Goal: Task Accomplishment & Management: Use online tool/utility

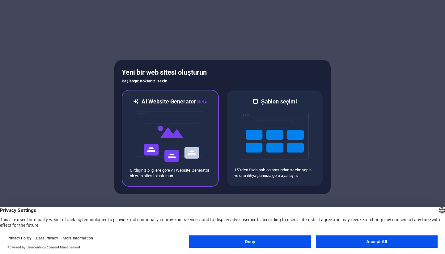
click at [162, 140] on img at bounding box center [170, 136] width 68 height 62
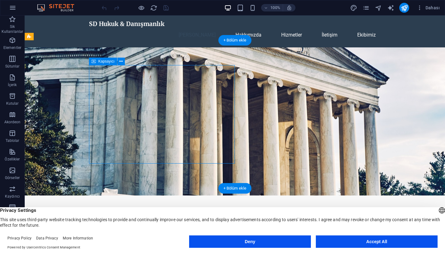
drag, startPoint x: 148, startPoint y: 155, endPoint x: 104, endPoint y: 151, distance: 44.5
click at [104, 220] on div "SD Hukuk & Danışmanlık SD Hukuk Bürosu olarak, müvekkillerimize hukuki süreç yö…" at bounding box center [235, 255] width 292 height 71
click at [271, 90] on figure at bounding box center [235, 121] width 421 height 148
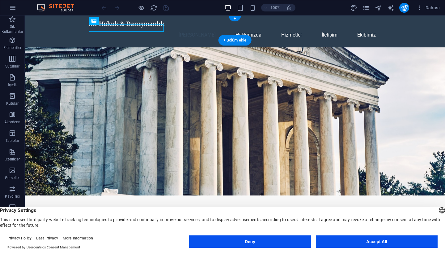
drag, startPoint x: 114, startPoint y: 29, endPoint x: 105, endPoint y: 29, distance: 9.0
click at [105, 28] on div "SD Hukuk & Danışmanlık" at bounding box center [235, 23] width 292 height 7
click at [100, 23] on div "Logo" at bounding box center [99, 20] width 21 height 7
click at [101, 19] on span "Logo" at bounding box center [103, 21] width 8 height 4
click at [93, 21] on icon at bounding box center [94, 20] width 5 height 7
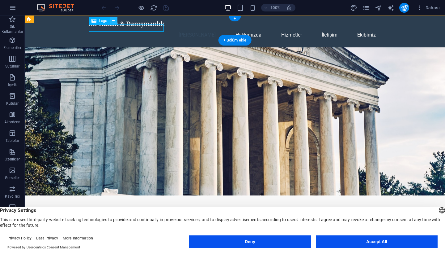
click at [117, 22] on button at bounding box center [113, 20] width 7 height 7
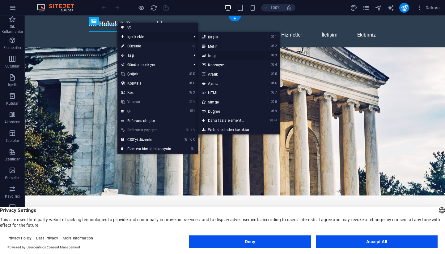
click at [219, 55] on link "⌘ 3 [DEMOGRAPHIC_DATA]" at bounding box center [227, 55] width 58 height 9
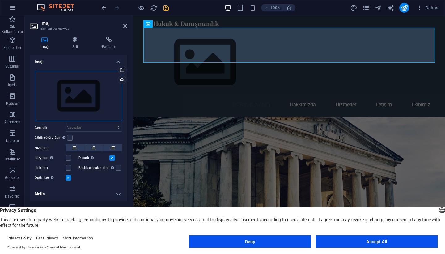
click at [75, 97] on div "Dosyaları buraya sürükleyin, dosyaları seçmek için tıklayın veya Dosyalardan ya…" at bounding box center [79, 96] width 88 height 51
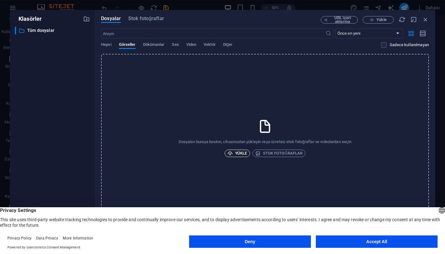
click at [237, 155] on span "Yükle" at bounding box center [238, 152] width 20 height 7
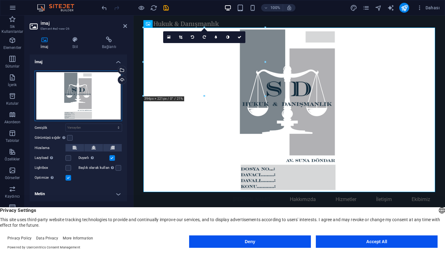
click at [95, 90] on div "Dosyaları buraya sürükleyin, dosyaları seçmek için tıklayın veya Dosyalardan ya…" at bounding box center [79, 96] width 88 height 51
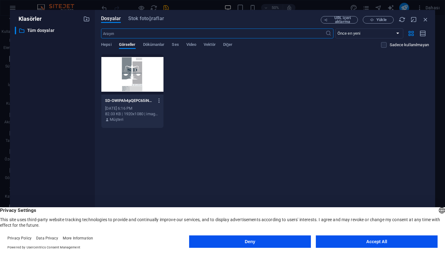
click at [159, 103] on icon "button" at bounding box center [160, 101] width 6 height 6
click at [264, 103] on div at bounding box center [222, 127] width 445 height 254
click at [425, 19] on icon "button" at bounding box center [426, 19] width 7 height 7
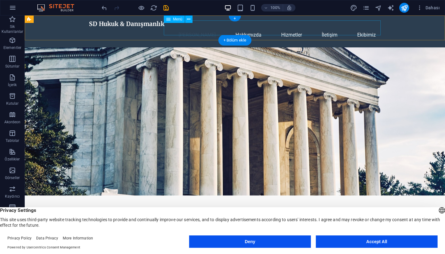
click at [376, 28] on nav "[PERSON_NAME] Hakkımızda Hizmetler İletişim Ekibimiz" at bounding box center [235, 35] width 292 height 15
click at [256, 29] on nav "[PERSON_NAME] Hakkımızda Hizmetler İletişim Ekibimiz" at bounding box center [235, 35] width 292 height 15
click at [292, 28] on nav "[PERSON_NAME] Hakkımızda Hizmetler İletişim Ekibimiz" at bounding box center [235, 35] width 292 height 15
click at [332, 30] on nav "[PERSON_NAME] Hakkımızda Hizmetler İletişim Ekibimiz" at bounding box center [235, 35] width 292 height 15
click at [362, 30] on nav "[PERSON_NAME] Hakkımızda Hizmetler İletişim Ekibimiz" at bounding box center [235, 35] width 292 height 15
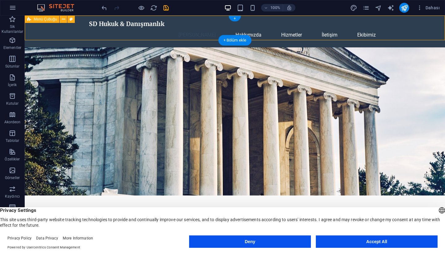
drag, startPoint x: 381, startPoint y: 35, endPoint x: 400, endPoint y: 35, distance: 18.6
click at [400, 35] on div "SD Hukuk & Danışmanlık [PERSON_NAME] Hakkımızda Hizmetler İletişim Ekibimiz" at bounding box center [235, 31] width 421 height 32
click at [324, 28] on nav "[PERSON_NAME] Hakkımızda Hizmetler İletişim Ekibimiz" at bounding box center [235, 35] width 292 height 15
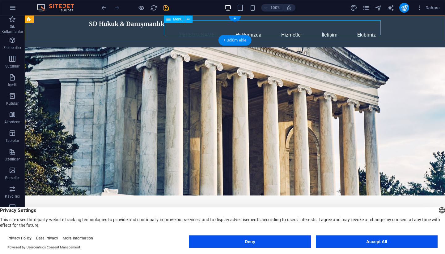
click at [235, 43] on div "+ Bölüm ekle" at bounding box center [235, 40] width 33 height 11
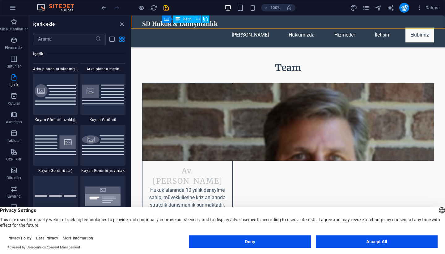
scroll to position [1212, 0]
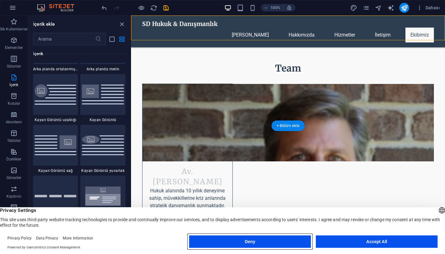
click at [273, 244] on button "Deny" at bounding box center [250, 241] width 122 height 12
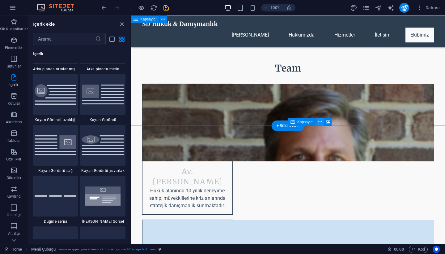
click at [321, 122] on icon at bounding box center [320, 122] width 3 height 6
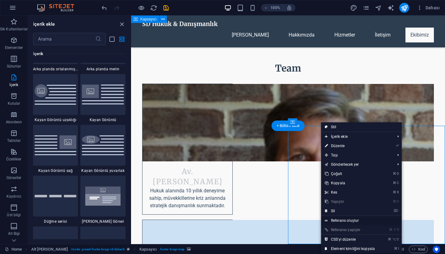
click at [355, 221] on link "Referans oluştur" at bounding box center [361, 220] width 81 height 9
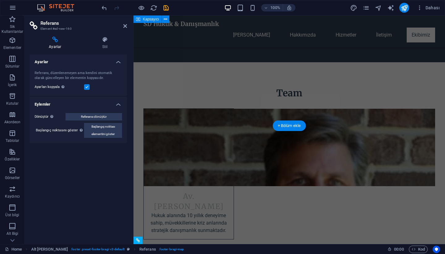
scroll to position [1289, 0]
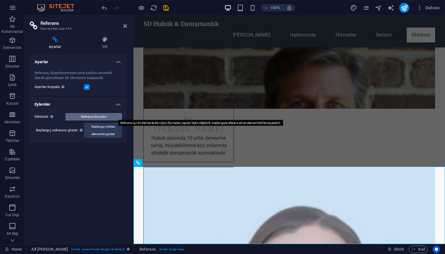
click at [94, 118] on span "Referansı dönüştür" at bounding box center [94, 116] width 26 height 7
select select "px"
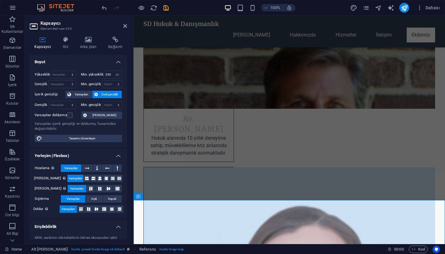
scroll to position [1256, 0]
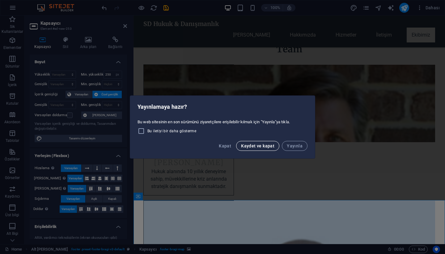
click at [261, 145] on span "Kaydet ve kapat" at bounding box center [257, 145] width 33 height 5
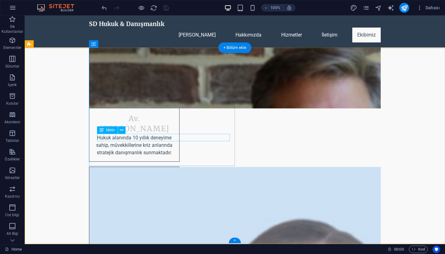
scroll to position [1289, 0]
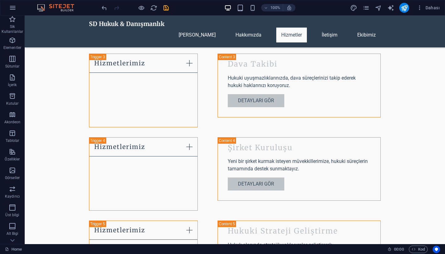
scroll to position [781, 0]
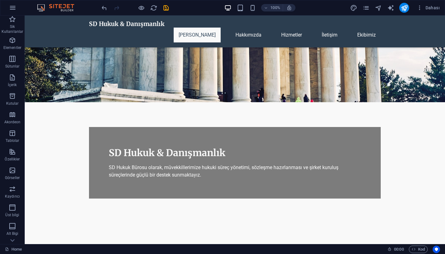
scroll to position [0, 0]
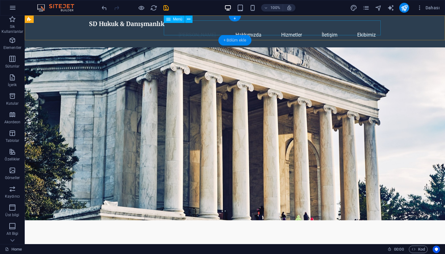
click at [235, 39] on div "+ Bölüm ekle" at bounding box center [235, 40] width 33 height 11
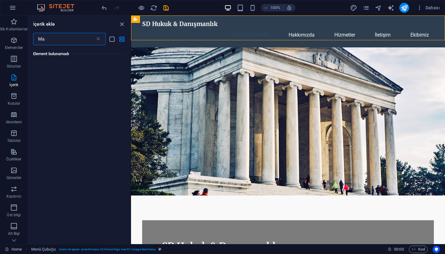
type input "M"
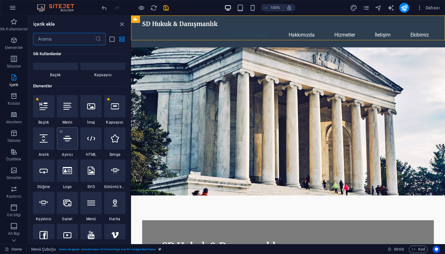
scroll to position [39, 0]
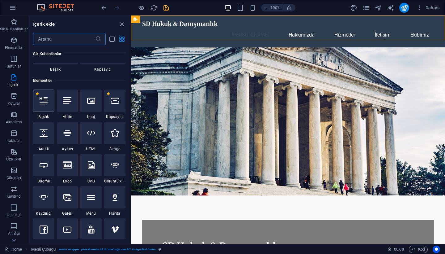
click at [42, 103] on icon at bounding box center [44, 101] width 8 height 8
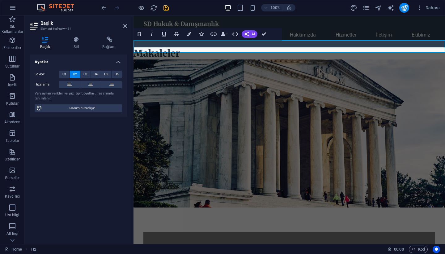
click at [264, 63] on figure at bounding box center [290, 133] width 312 height 148
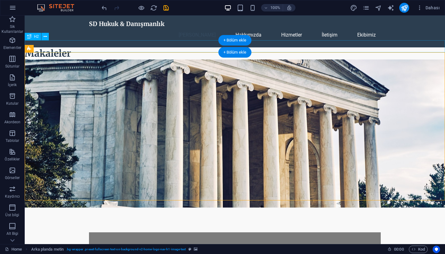
click at [62, 48] on div "Makaleler" at bounding box center [235, 53] width 421 height 12
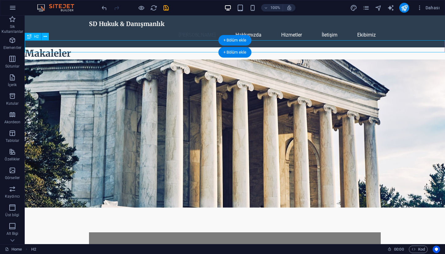
click at [62, 47] on div "Makaleler" at bounding box center [235, 53] width 421 height 12
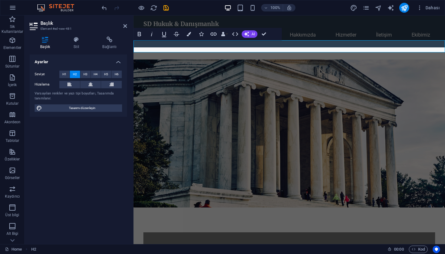
click at [338, 75] on figure at bounding box center [290, 133] width 312 height 148
